Goal: Use online tool/utility: Utilize a website feature to perform a specific function

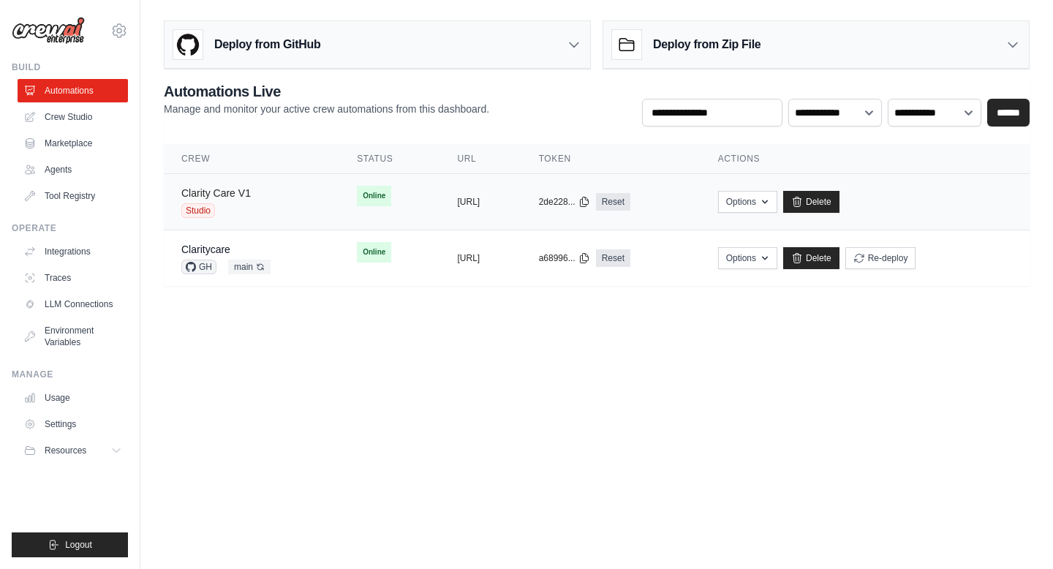
click at [240, 193] on link "Clarity Care V1" at bounding box center [215, 193] width 69 height 12
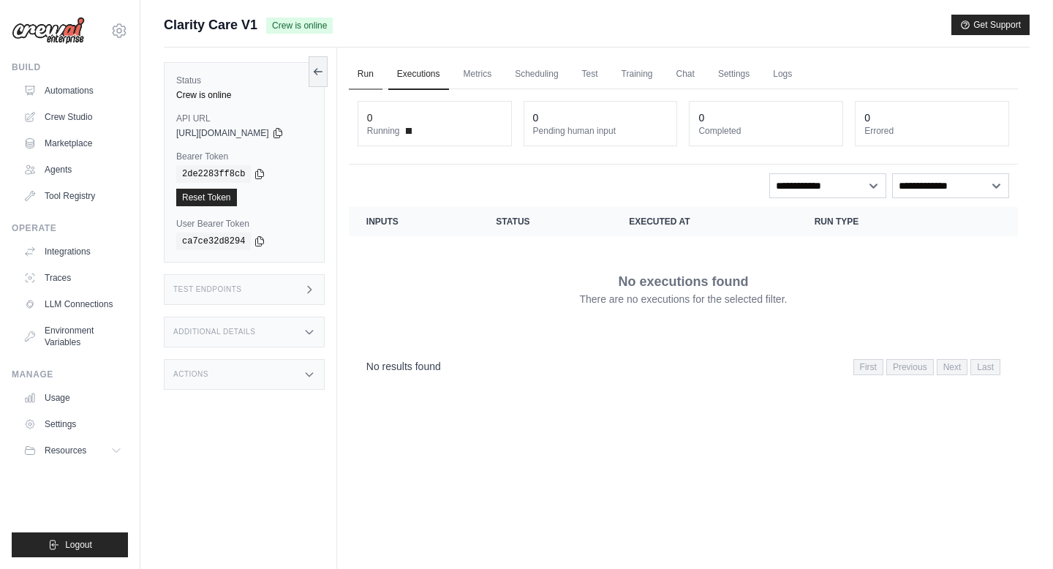
click at [367, 77] on link "Run" at bounding box center [366, 74] width 34 height 31
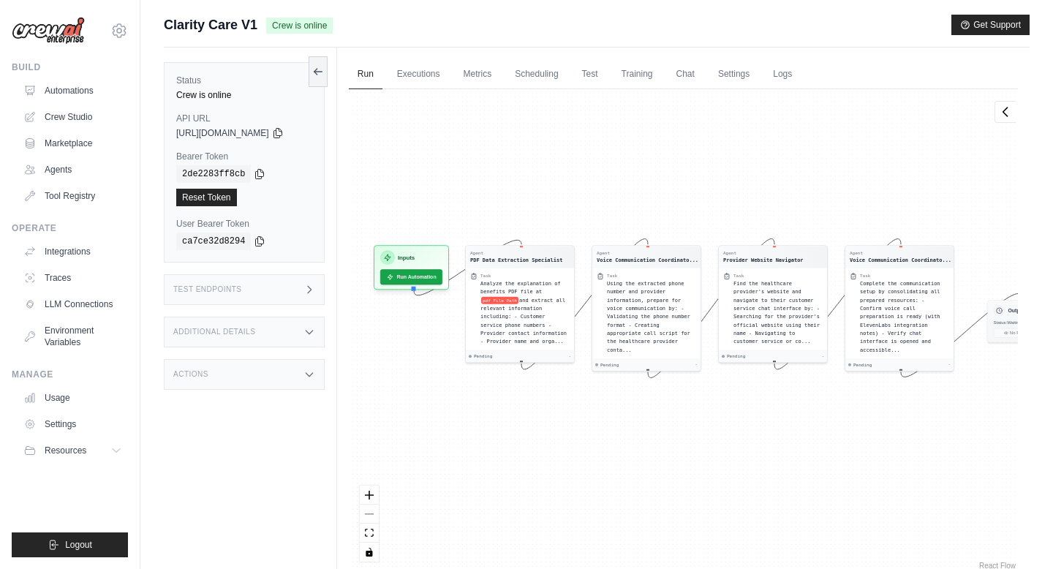
drag, startPoint x: 429, startPoint y: 225, endPoint x: 463, endPoint y: 202, distance: 41.2
click at [463, 202] on div "Agent PDF Data Extraction Specialist Task Analyze the explanation of benefits P…" at bounding box center [683, 330] width 669 height 483
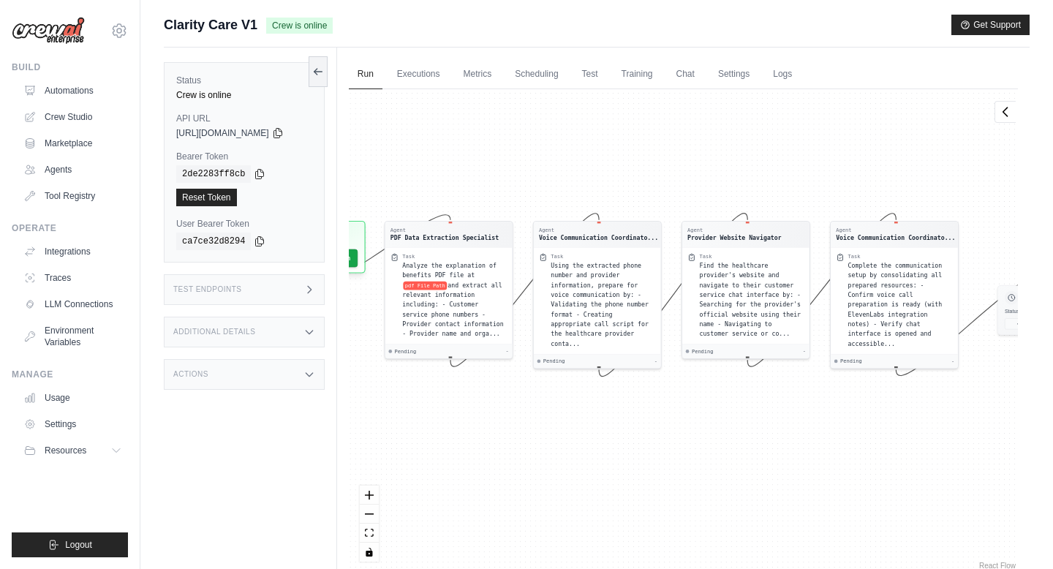
drag, startPoint x: 529, startPoint y: 199, endPoint x: 449, endPoint y: 162, distance: 88.6
click at [449, 162] on div "Agent PDF Data Extraction Specialist Task Analyze the explanation of benefits P…" at bounding box center [683, 330] width 669 height 483
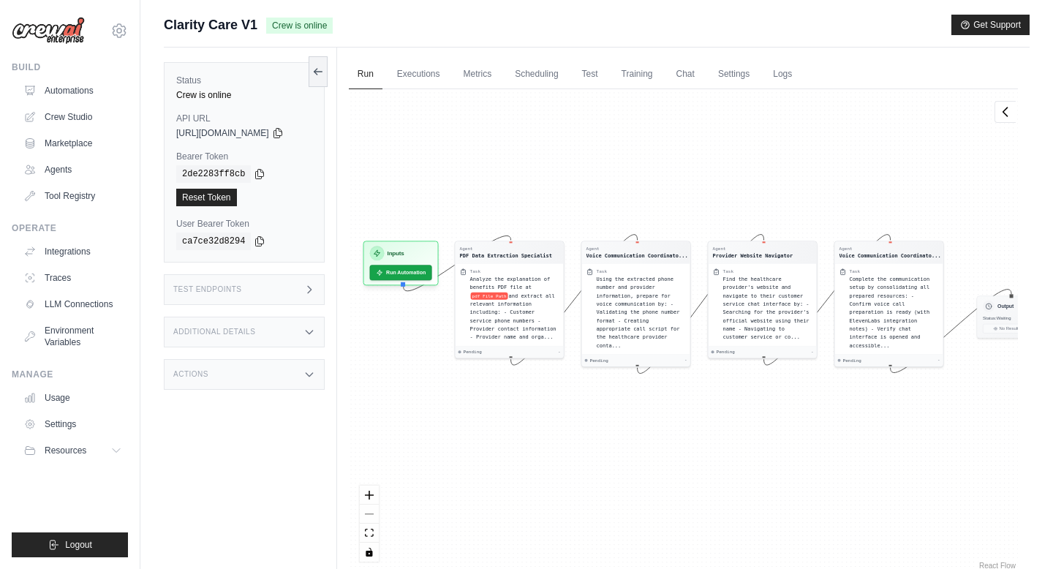
drag, startPoint x: 449, startPoint y: 162, endPoint x: 509, endPoint y: 191, distance: 67.3
click at [510, 192] on div "Agent PDF Data Extraction Specialist Task Analyze the explanation of benefits P…" at bounding box center [683, 330] width 669 height 483
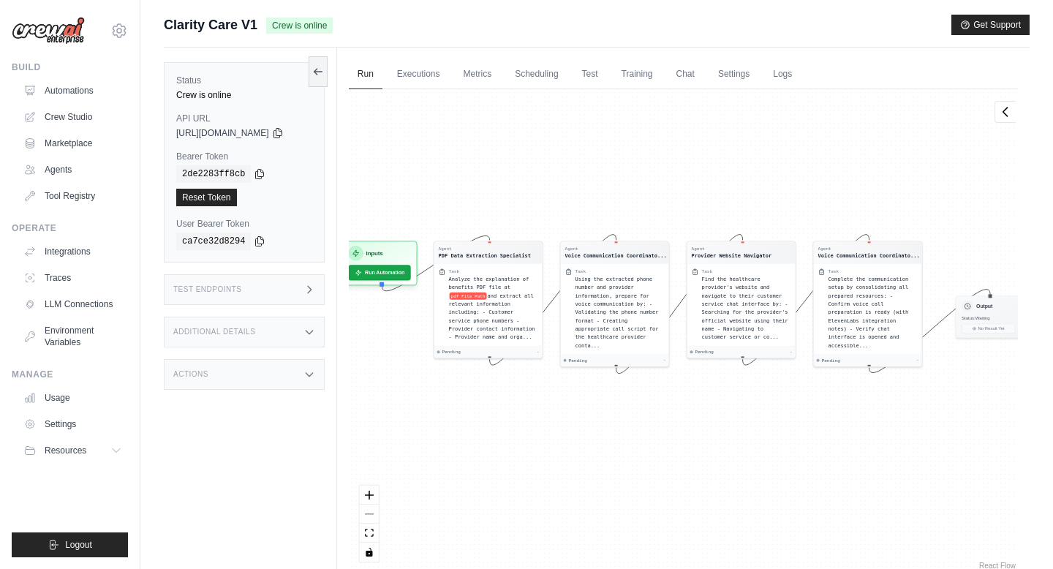
drag, startPoint x: 553, startPoint y: 198, endPoint x: 533, endPoint y: 199, distance: 20.5
click at [533, 199] on div "Agent PDF Data Extraction Specialist Task Analyze the explanation of benefits P…" at bounding box center [683, 330] width 669 height 483
click at [485, 184] on div "Agent PDF Data Extraction Specialist Task Analyze the explanation of benefits P…" at bounding box center [683, 330] width 669 height 483
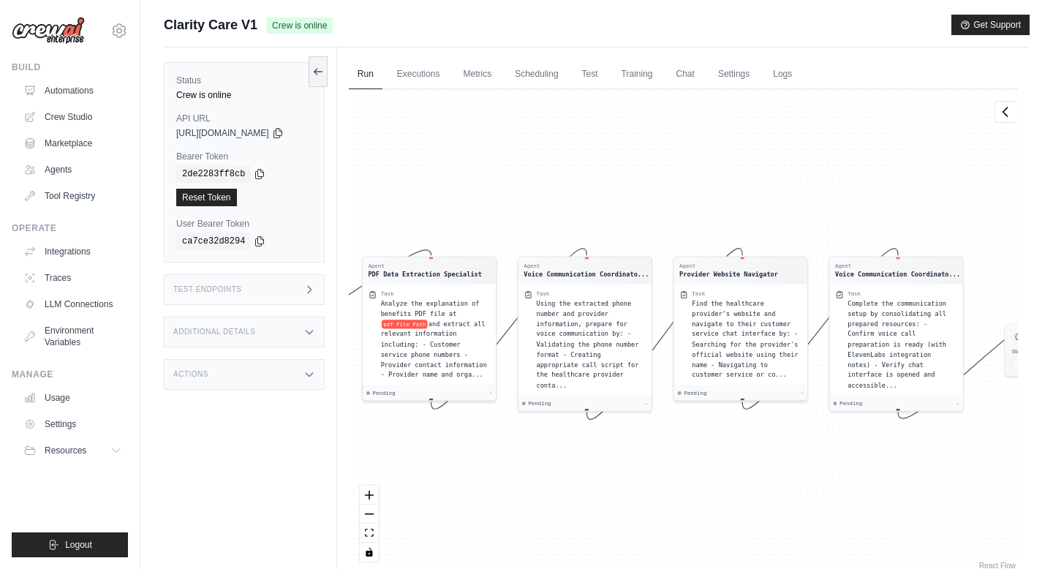
drag, startPoint x: 946, startPoint y: 240, endPoint x: 892, endPoint y: 240, distance: 54.1
click at [892, 240] on div "Agent PDF Data Extraction Specialist Task Analyze the explanation of benefits P…" at bounding box center [683, 330] width 669 height 483
click at [422, 321] on span "pdf File Path" at bounding box center [405, 321] width 46 height 9
click at [422, 321] on div "Agent PDF Data Extraction Specialist Task Analyze the explanation of benefits P…" at bounding box center [683, 330] width 669 height 483
